Goal: Task Accomplishment & Management: Manage account settings

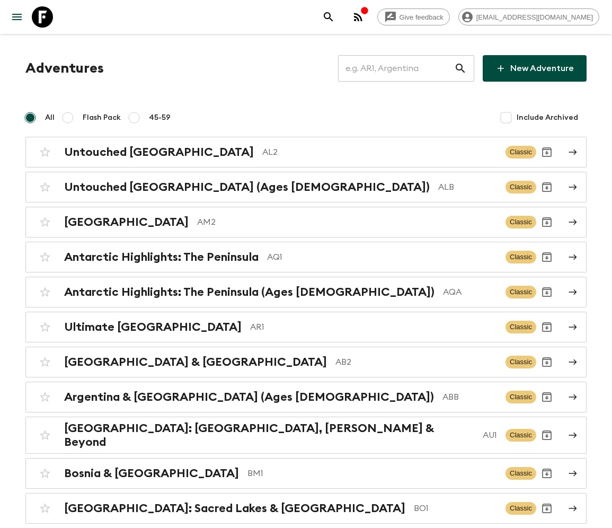
click at [403, 68] on input "text" at bounding box center [396, 68] width 116 height 30
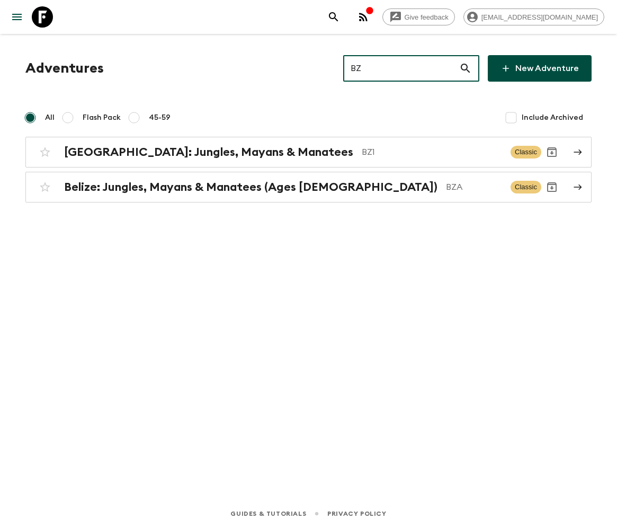
type input "BZ1"
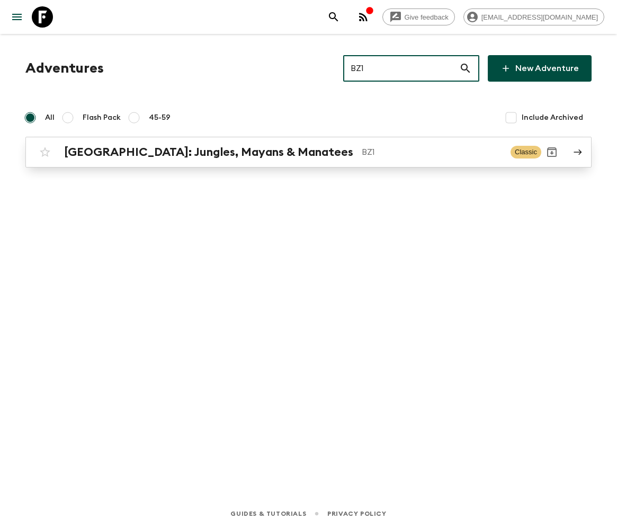
click at [163, 151] on h2 "[GEOGRAPHIC_DATA]: Jungles, Mayans & Manatees" at bounding box center [208, 152] width 289 height 14
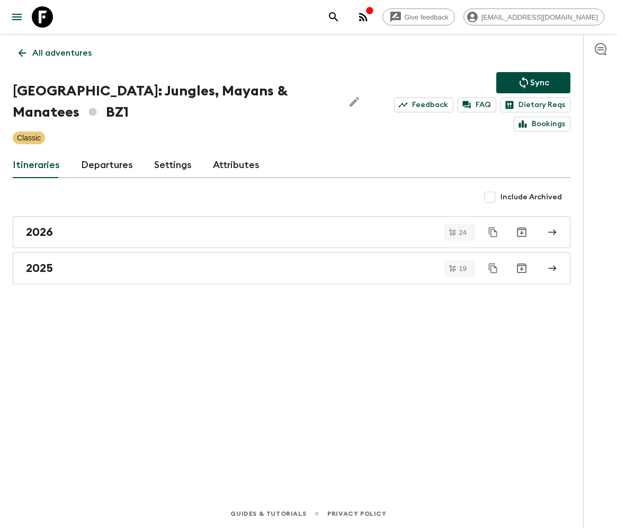
click at [105, 153] on link "Departures" at bounding box center [107, 165] width 52 height 25
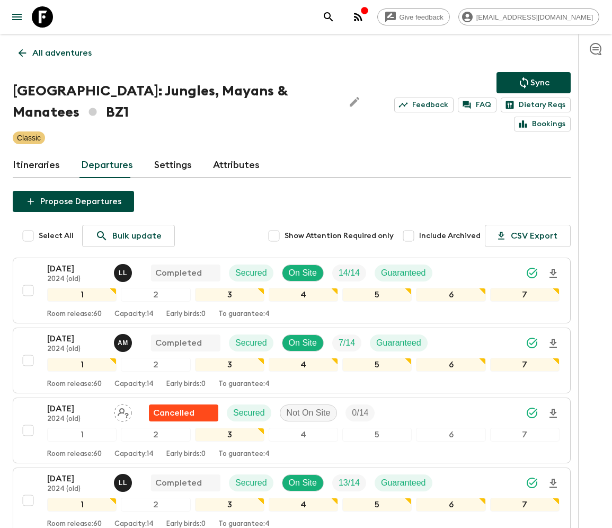
scroll to position [1298, 0]
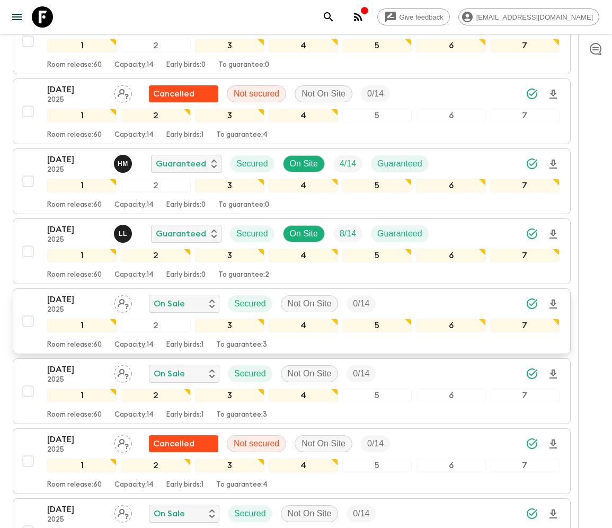
click at [27, 310] on input "checkbox" at bounding box center [27, 320] width 21 height 21
checkbox input "true"
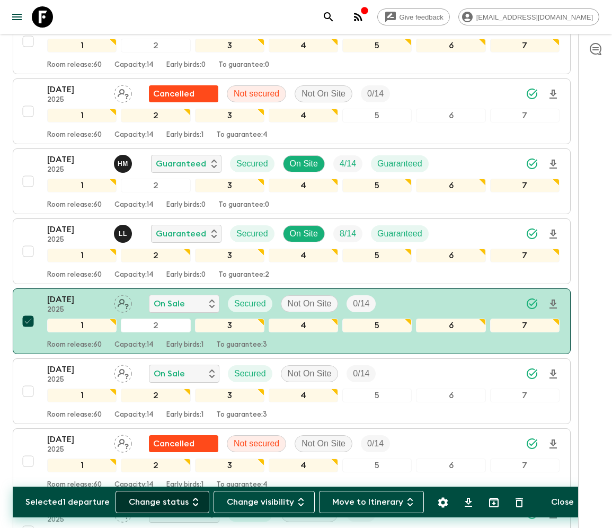
click at [168, 501] on button "Change status" at bounding box center [162, 501] width 94 height 22
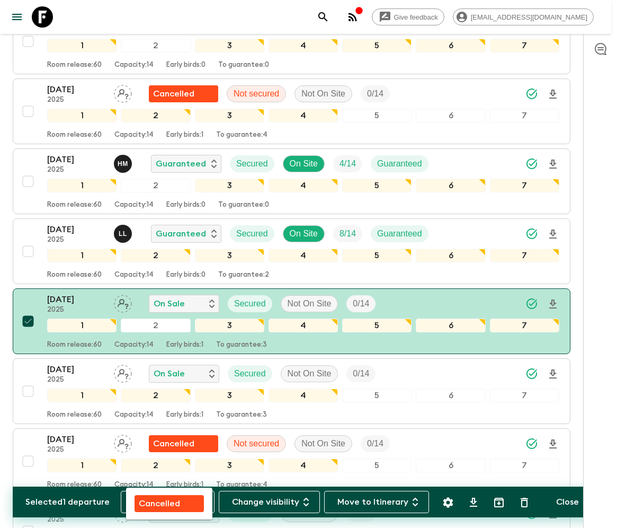
click at [168, 501] on p "Cancelled" at bounding box center [159, 503] width 41 height 13
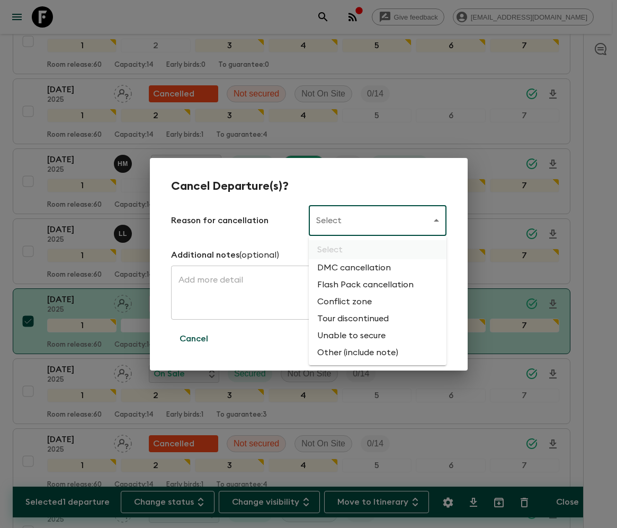
click at [363, 285] on li "Flash Pack cancellation" at bounding box center [378, 284] width 138 height 17
type input "FLASHPACK_CANCELLATION"
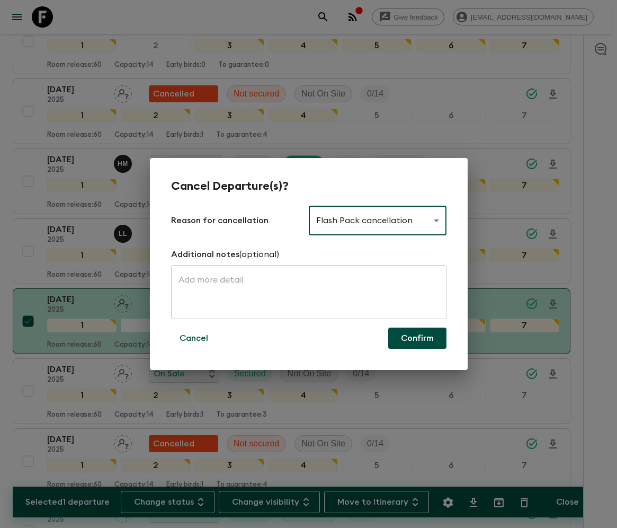
click at [417, 338] on button "Confirm" at bounding box center [417, 337] width 58 height 21
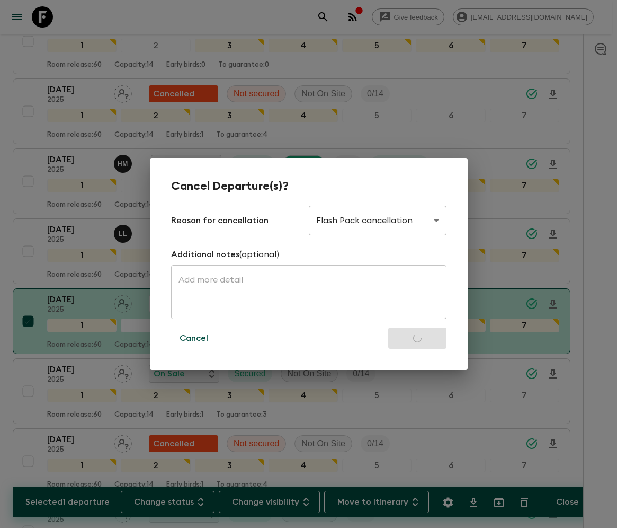
checkbox input "false"
